Goal: Information Seeking & Learning: Find specific fact

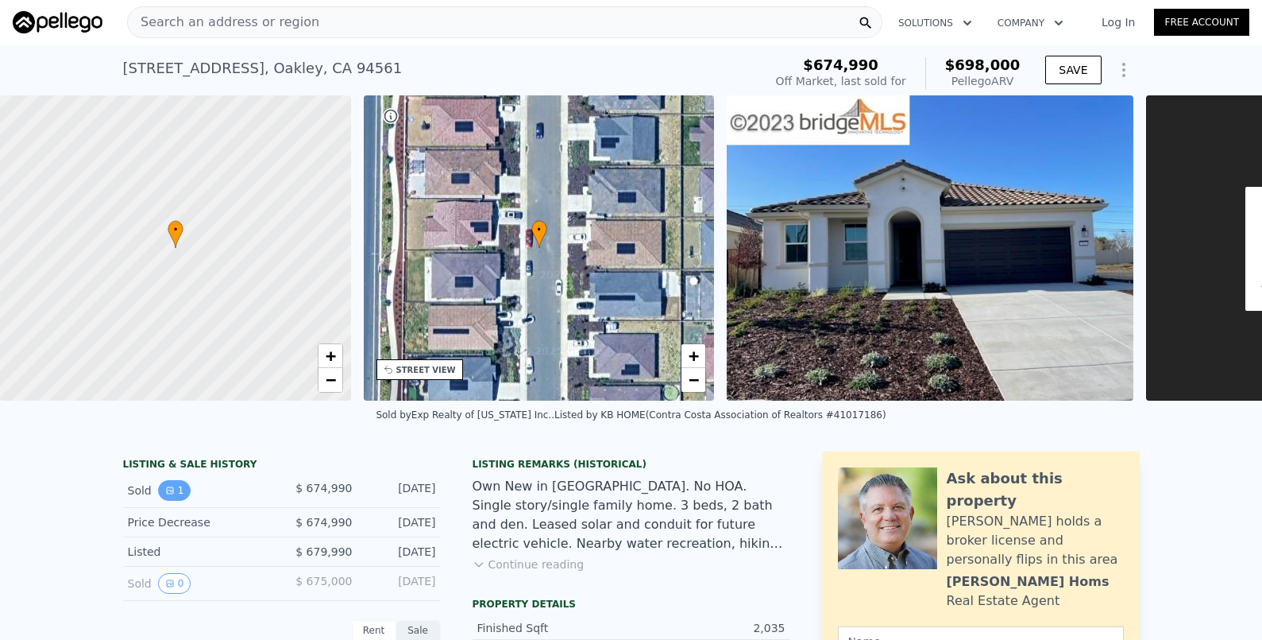
click at [165, 495] on icon "View historical data" at bounding box center [170, 490] width 10 height 10
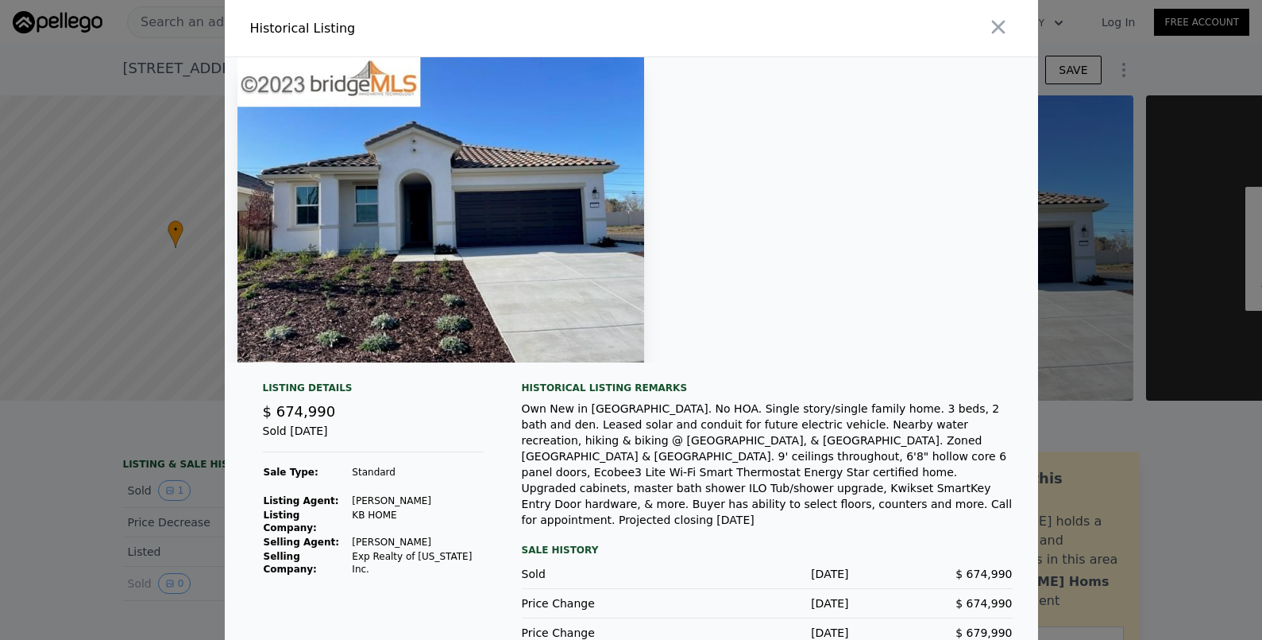
click at [83, 520] on div at bounding box center [631, 320] width 1262 height 640
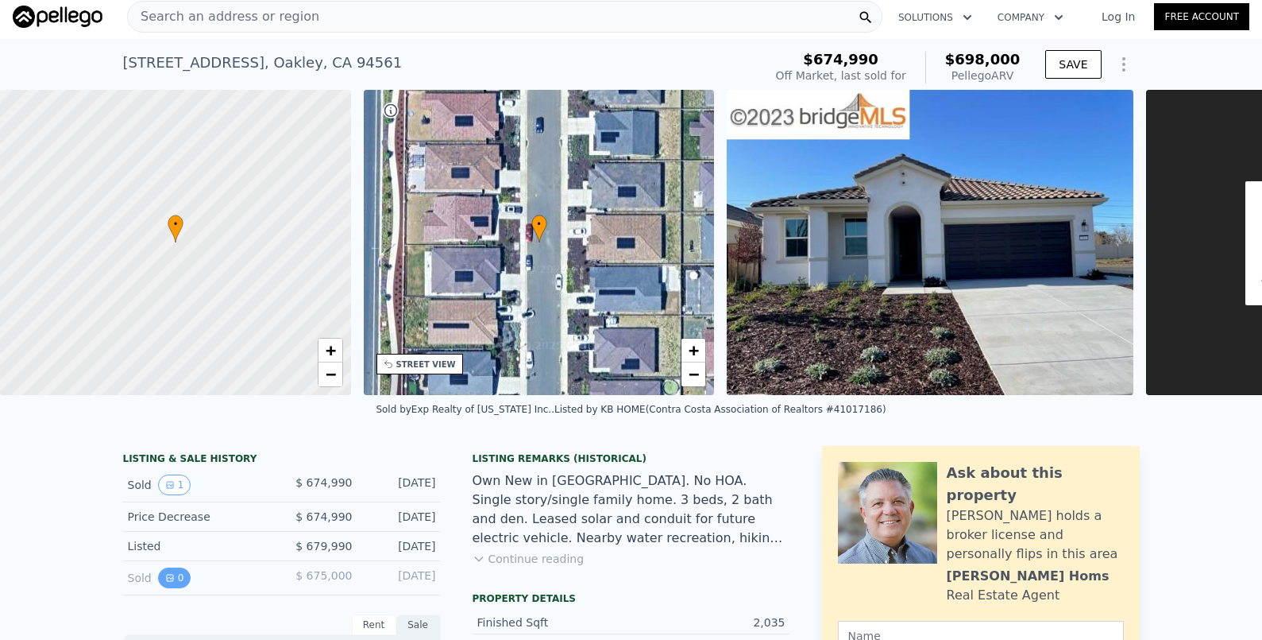
scroll to position [6, 0]
click at [161, 582] on button "0" at bounding box center [174, 576] width 33 height 21
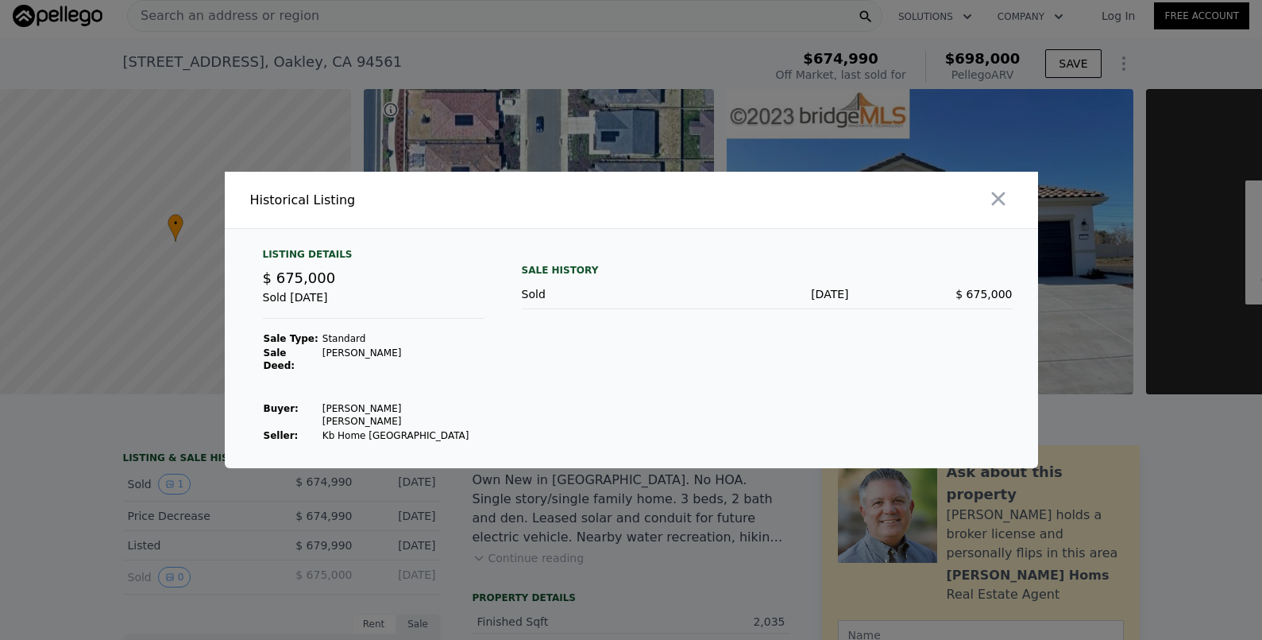
click at [94, 555] on div at bounding box center [631, 320] width 1262 height 640
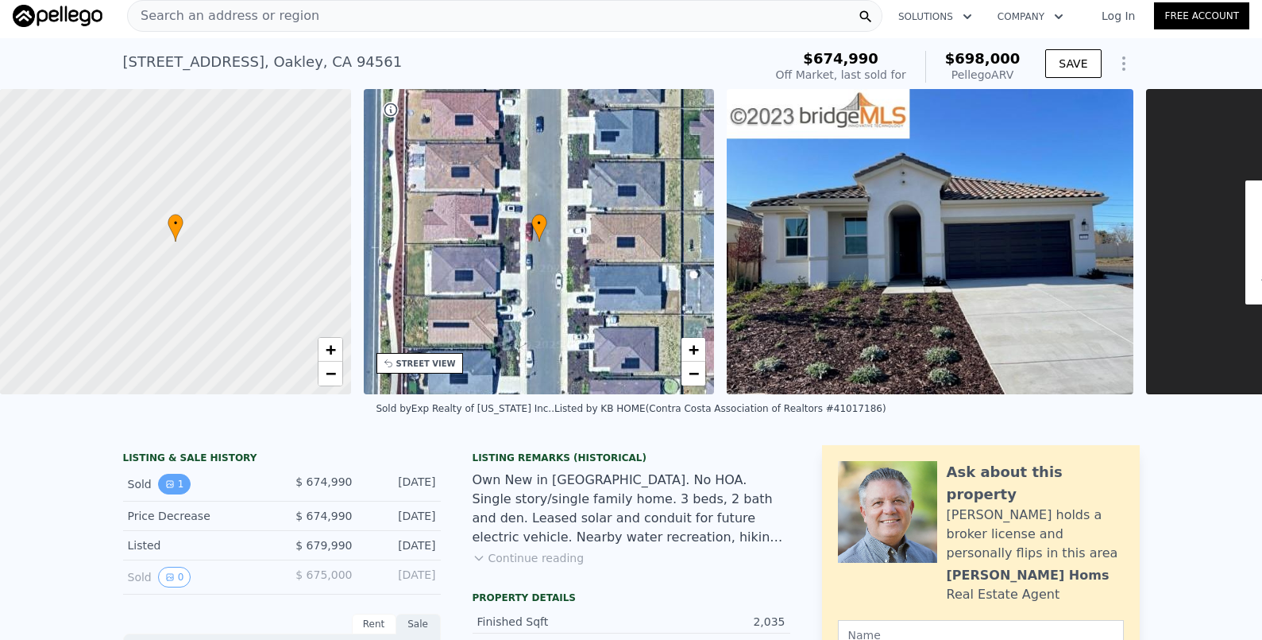
click at [160, 485] on button "1" at bounding box center [174, 483] width 33 height 21
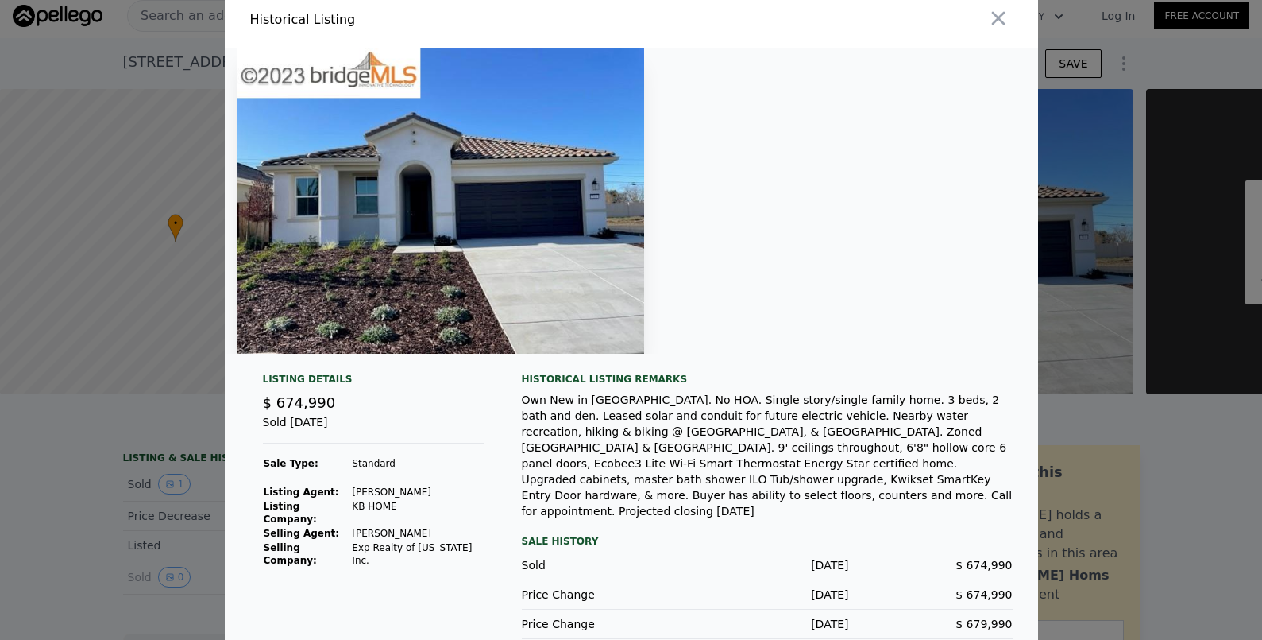
scroll to position [17, 0]
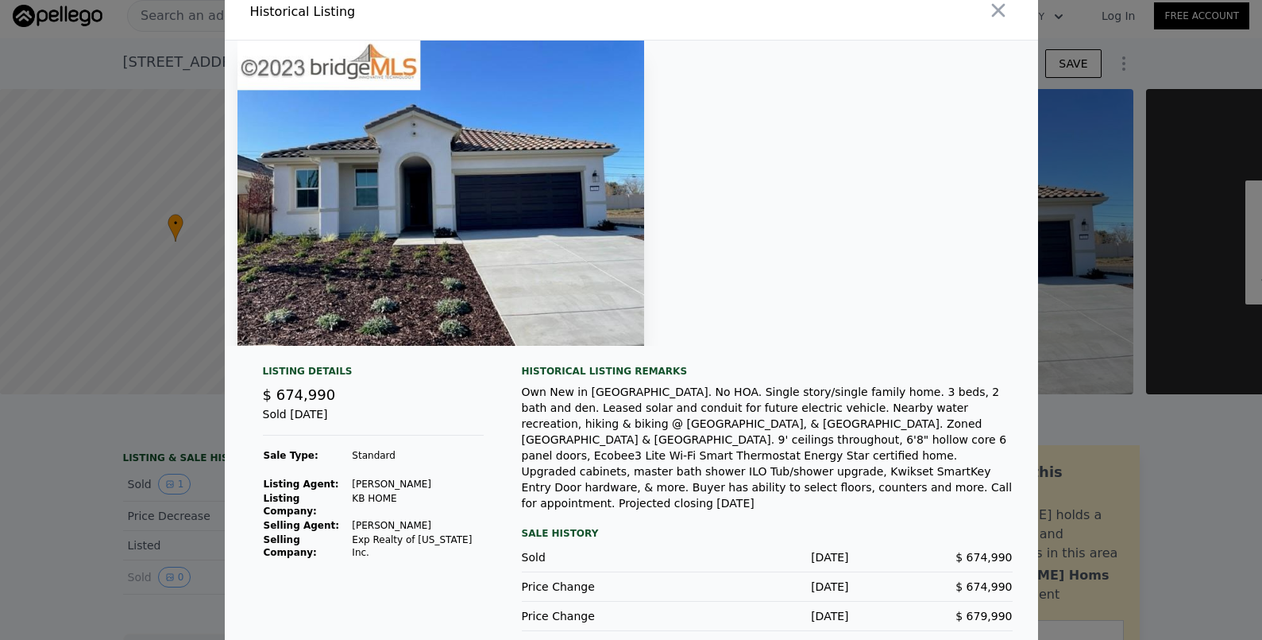
click at [78, 533] on div at bounding box center [631, 320] width 1262 height 640
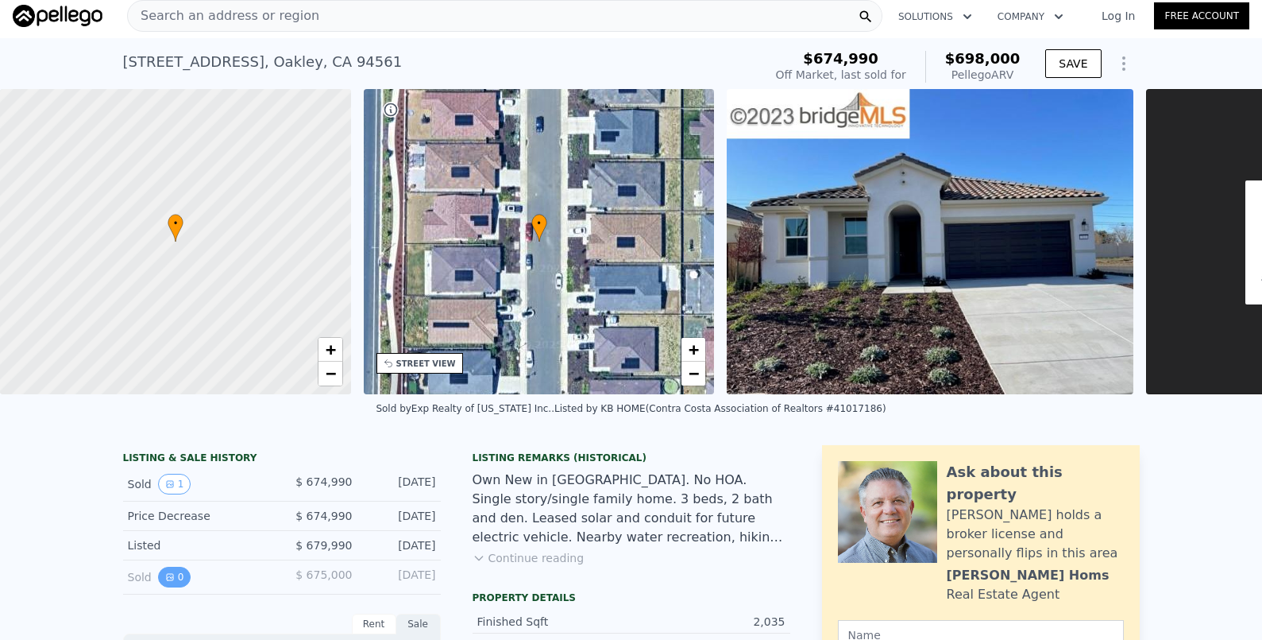
click at [181, 586] on button "0" at bounding box center [174, 576] width 33 height 21
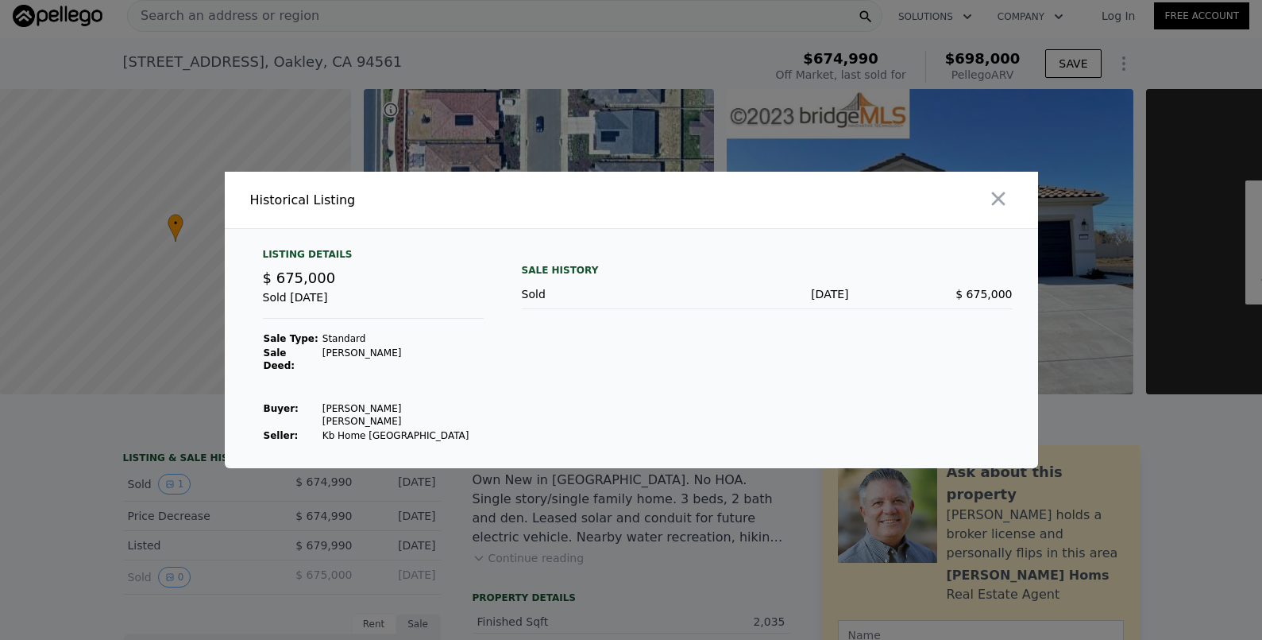
click at [752, 504] on div at bounding box center [631, 320] width 1262 height 640
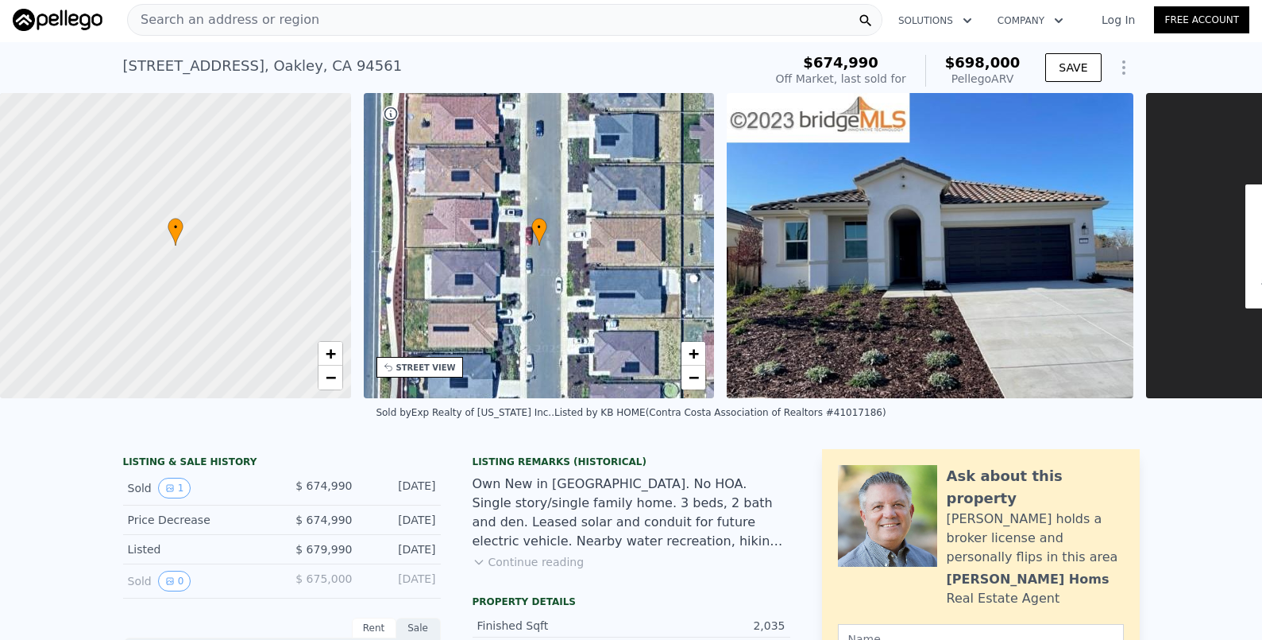
scroll to position [0, 0]
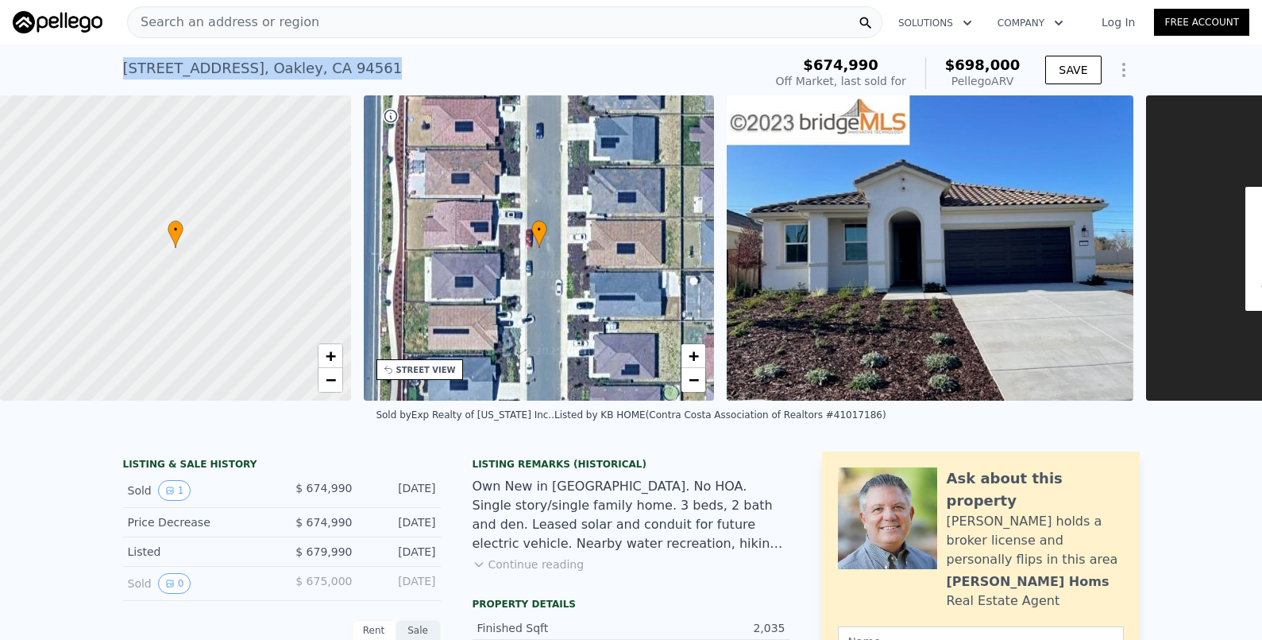
drag, startPoint x: 354, startPoint y: 66, endPoint x: 102, endPoint y: 68, distance: 251.9
click at [102, 68] on div "[STREET_ADDRESS] Sold [DATE] for $674,990 (~ARV $698k ) $674,990 Off Market, la…" at bounding box center [631, 69] width 1262 height 51
copy div "[STREET_ADDRESS]"
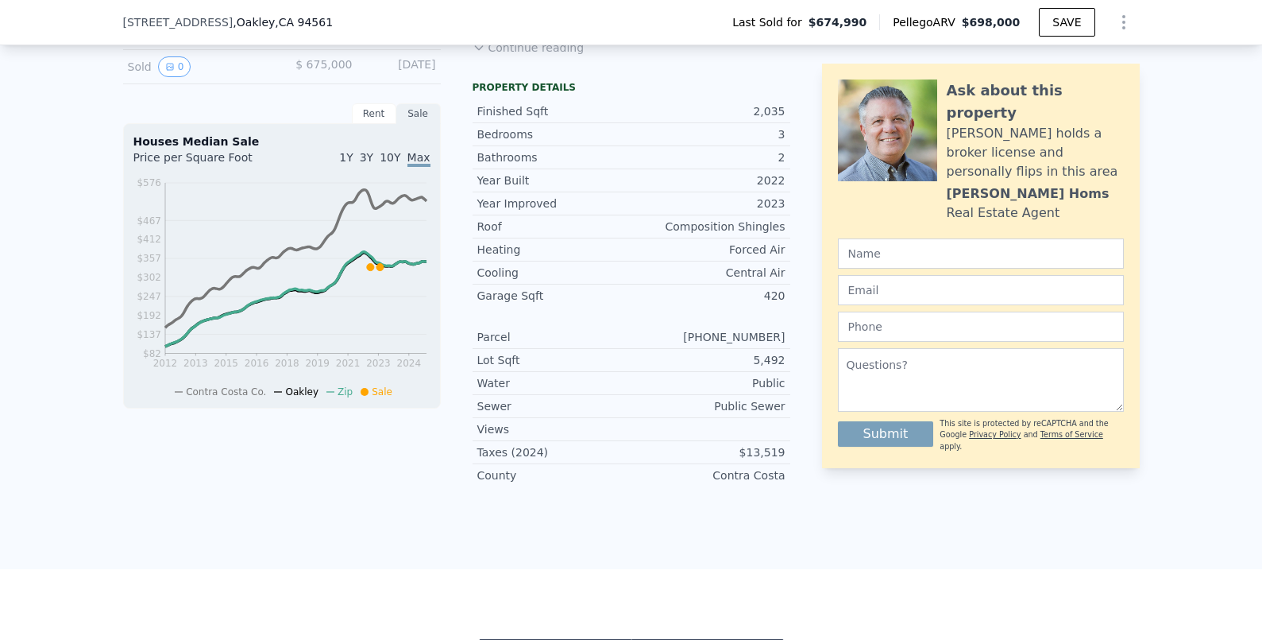
scroll to position [6, 0]
